Goal: Task Accomplishment & Management: Manage account settings

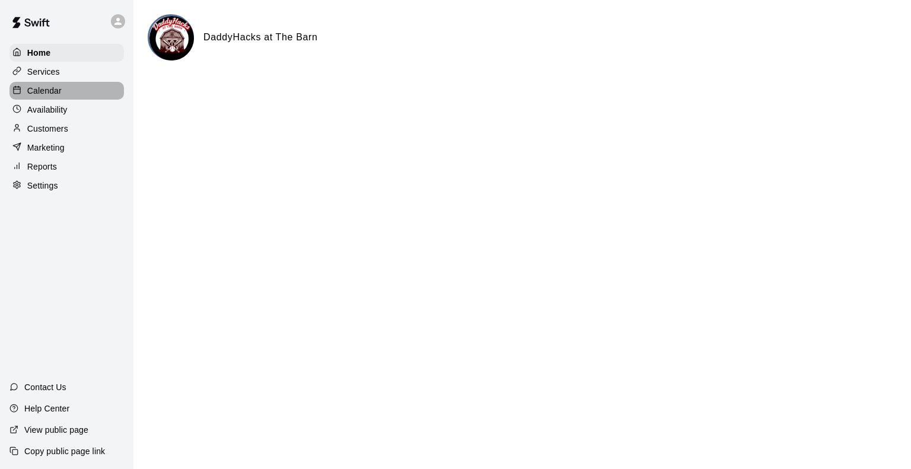
click at [44, 92] on p "Calendar" at bounding box center [44, 91] width 34 height 12
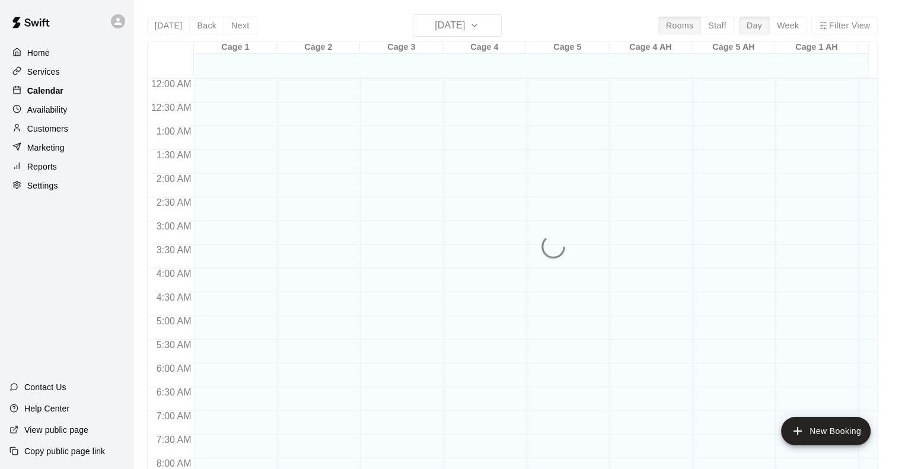
scroll to position [660, 0]
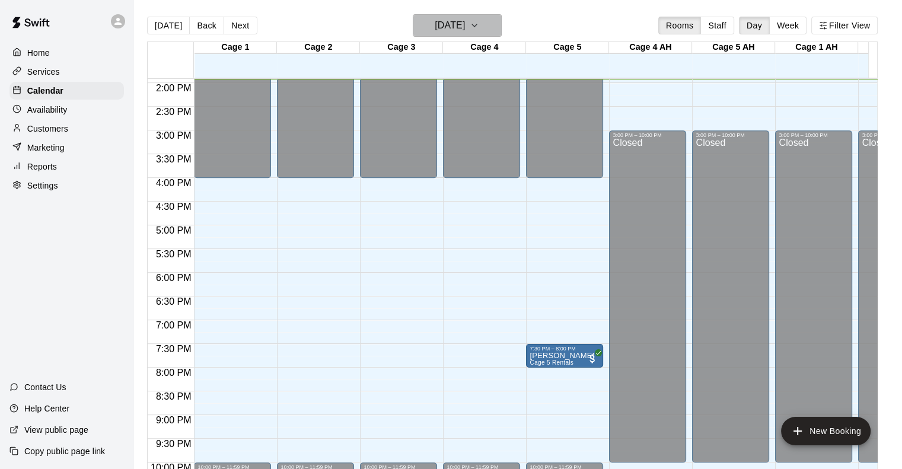
click at [455, 25] on h6 "[DATE]" at bounding box center [450, 25] width 30 height 17
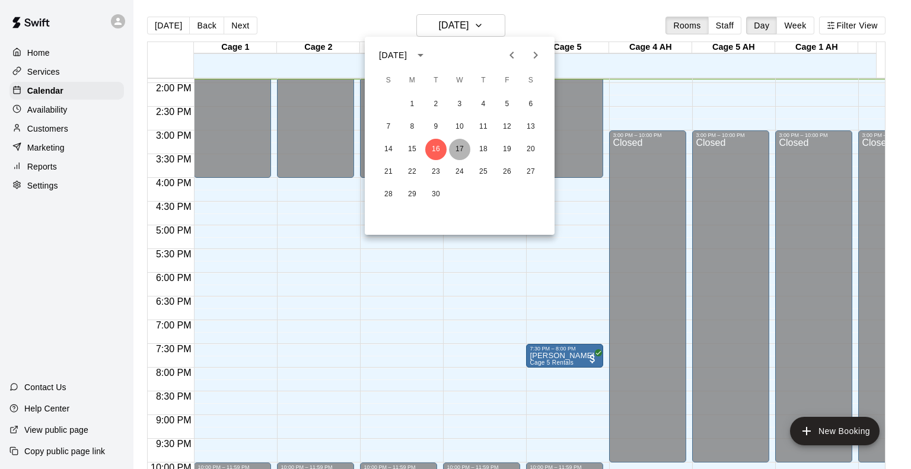
click at [455, 149] on button "17" at bounding box center [459, 149] width 21 height 21
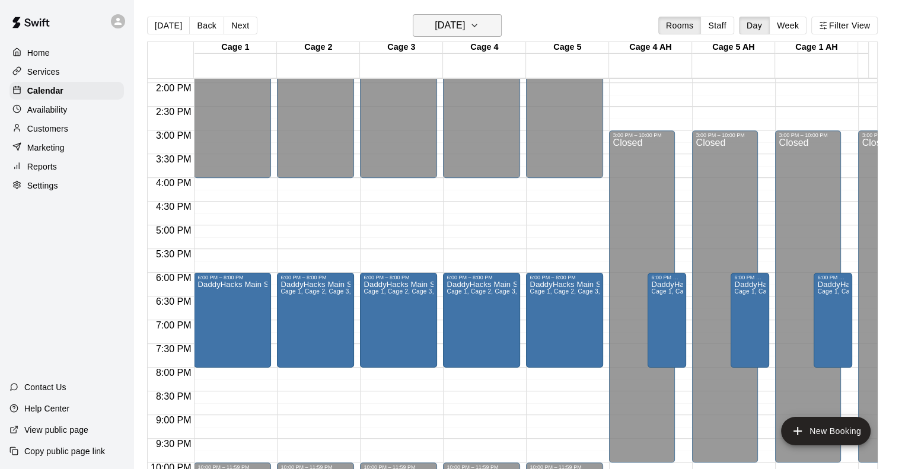
click at [494, 28] on button "[DATE]" at bounding box center [457, 25] width 89 height 23
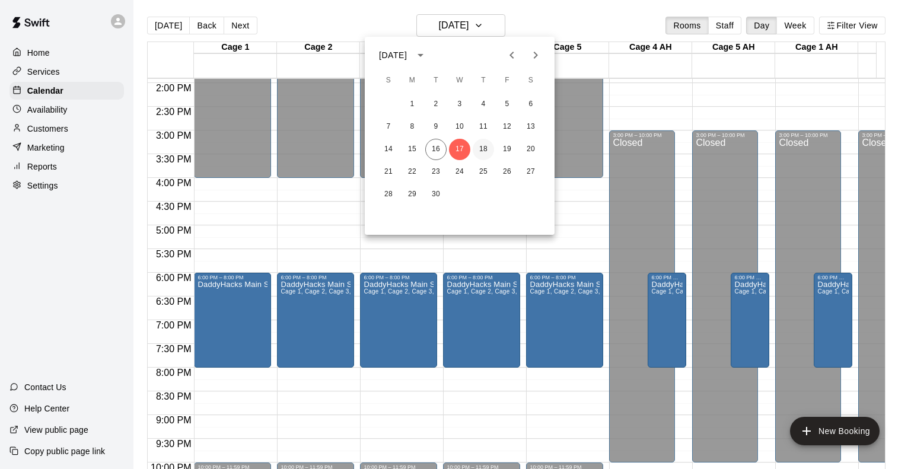
click at [481, 144] on button "18" at bounding box center [483, 149] width 21 height 21
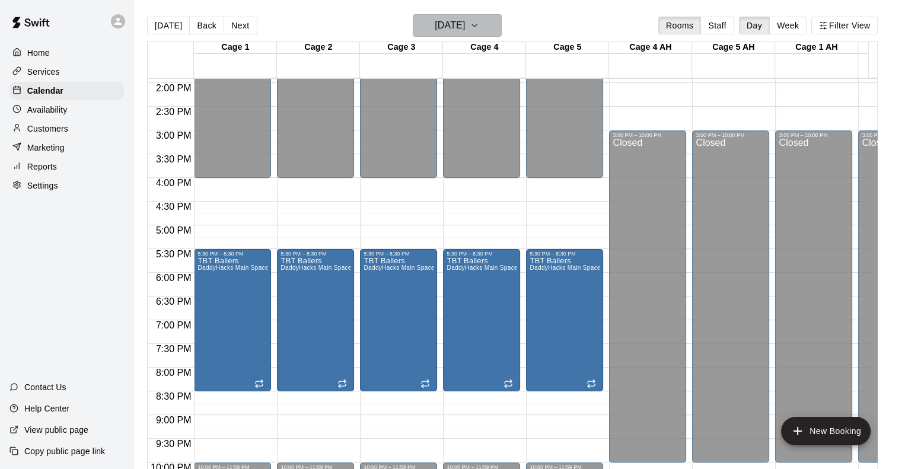
click at [454, 23] on h6 "[DATE]" at bounding box center [450, 25] width 30 height 17
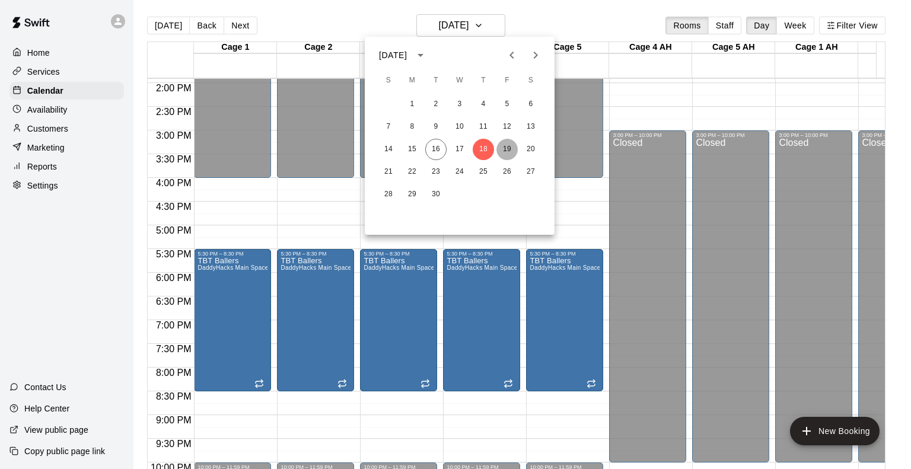
click at [509, 143] on button "19" at bounding box center [506, 149] width 21 height 21
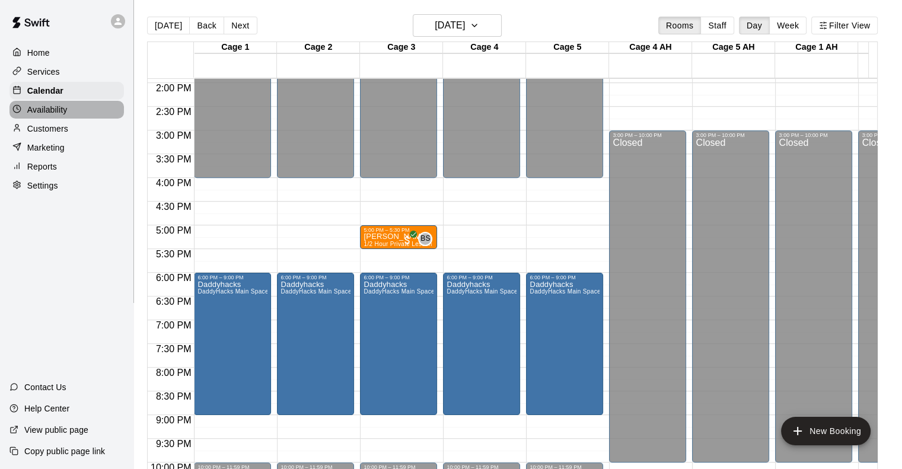
click at [31, 113] on p "Availability" at bounding box center [47, 110] width 40 height 12
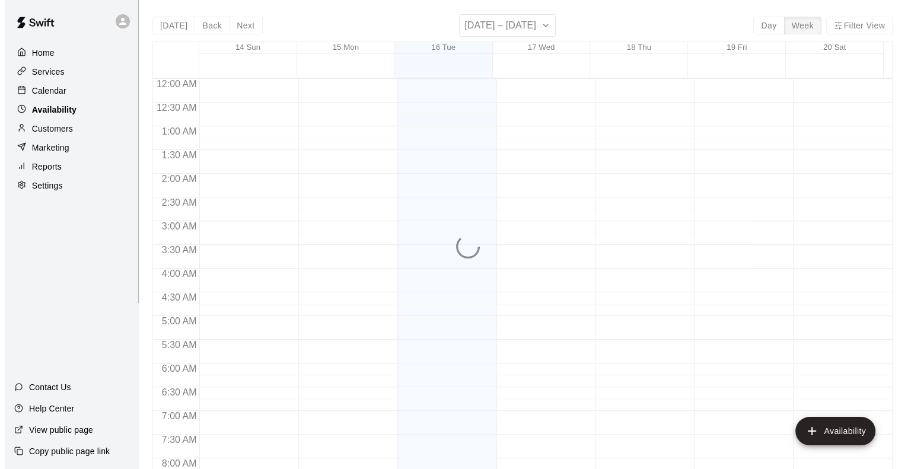
scroll to position [660, 0]
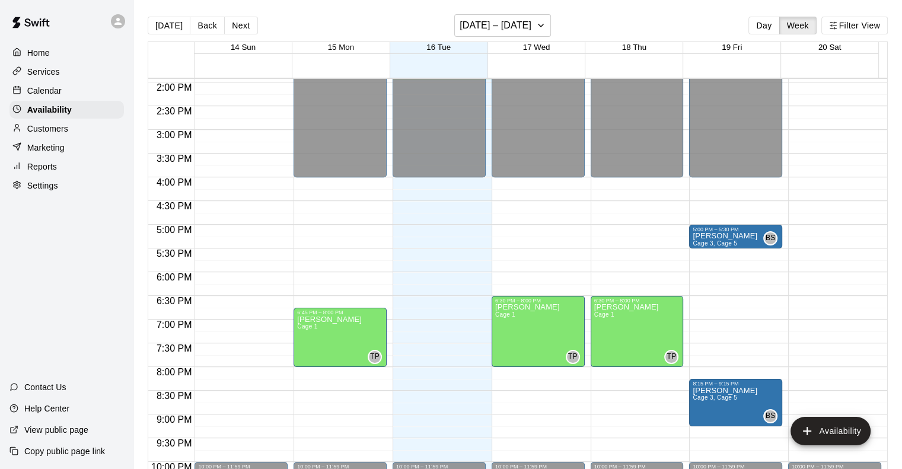
click at [44, 48] on p "Home" at bounding box center [38, 53] width 23 height 12
